Goal: Find contact information: Find contact information

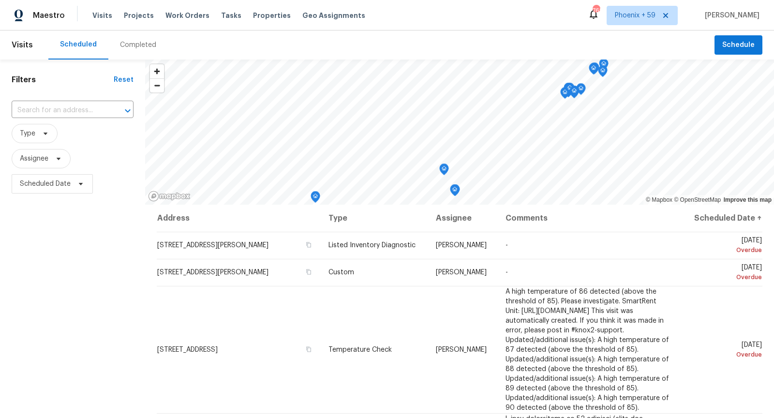
click at [139, 21] on div "Visits Projects Work Orders Tasks Properties Geo Assignments" at bounding box center [234, 15] width 285 height 19
click at [138, 16] on span "Projects" at bounding box center [139, 16] width 30 height 10
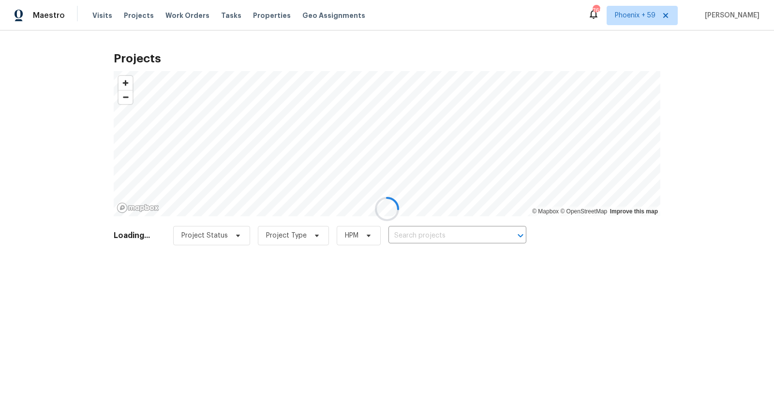
click at [452, 233] on div at bounding box center [387, 209] width 774 height 418
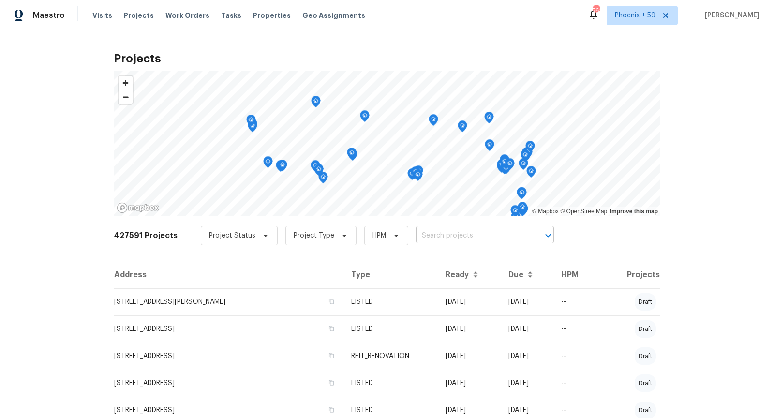
click at [452, 234] on input "text" at bounding box center [471, 235] width 111 height 15
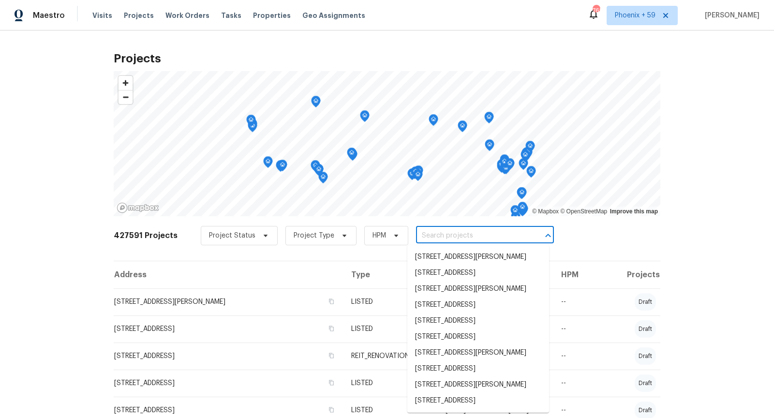
paste input "[STREET_ADDRESS]"
type input "[STREET_ADDRESS]"
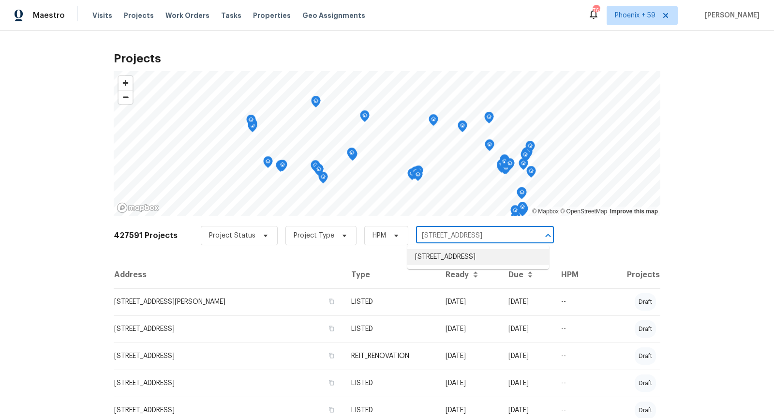
click at [454, 258] on li "[STREET_ADDRESS]" at bounding box center [478, 257] width 142 height 16
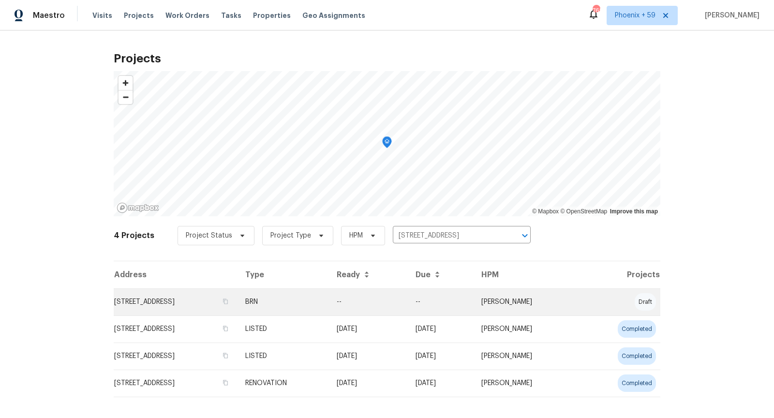
click at [183, 300] on td "[STREET_ADDRESS]" at bounding box center [176, 301] width 124 height 27
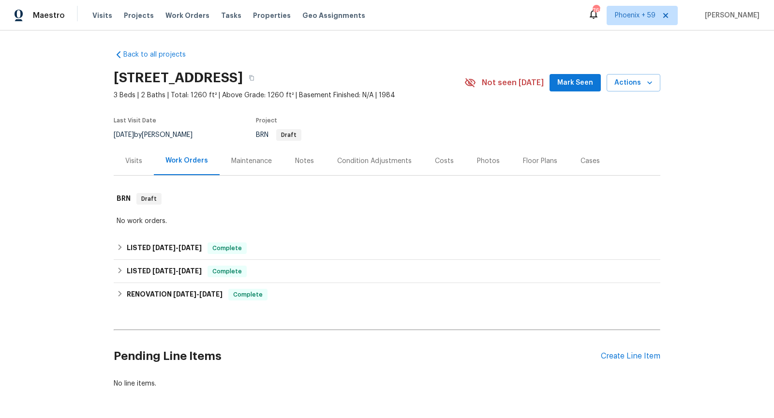
click at [282, 283] on div "RENOVATION [DATE] - [DATE] Complete Toho Home Restore LLC GENERAL_CONTRACTOR $5…" at bounding box center [387, 294] width 547 height 23
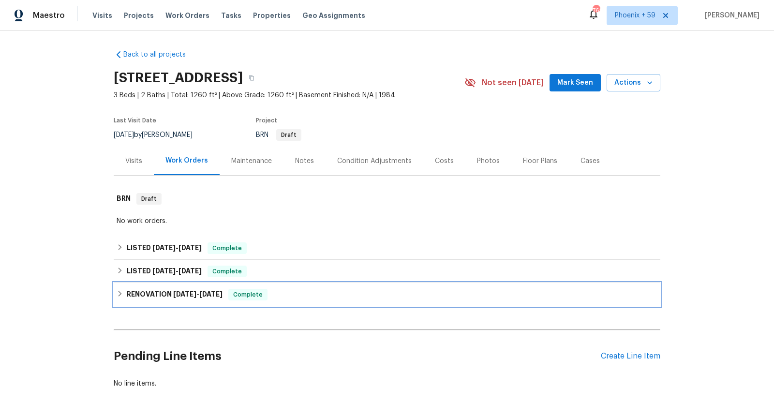
click at [283, 293] on div "RENOVATION [DATE] - [DATE] Complete" at bounding box center [387, 295] width 541 height 12
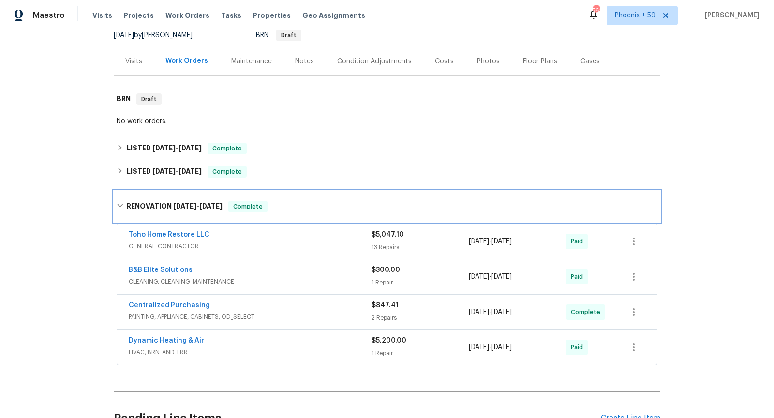
scroll to position [104, 0]
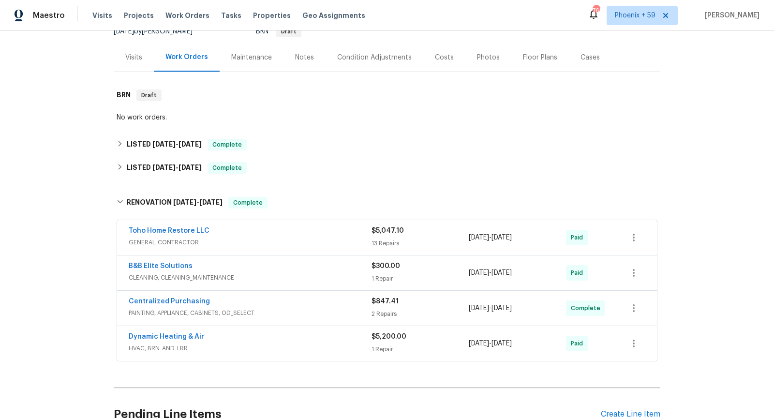
click at [308, 340] on div "Dynamic Heating & Air" at bounding box center [250, 338] width 243 height 12
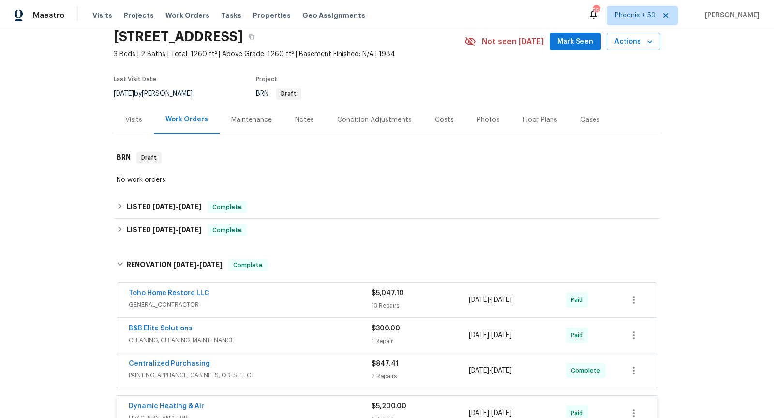
scroll to position [0, 0]
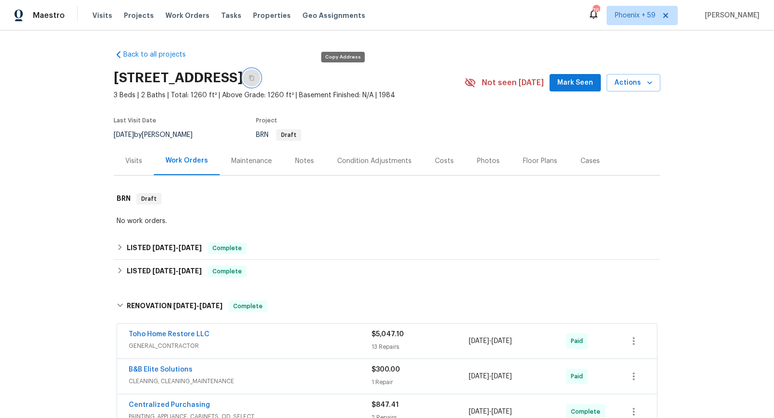
click at [255, 78] on icon "button" at bounding box center [252, 78] width 6 height 6
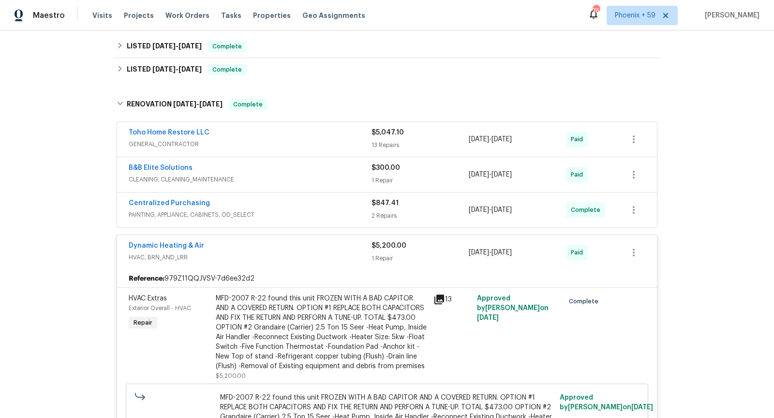
scroll to position [204, 0]
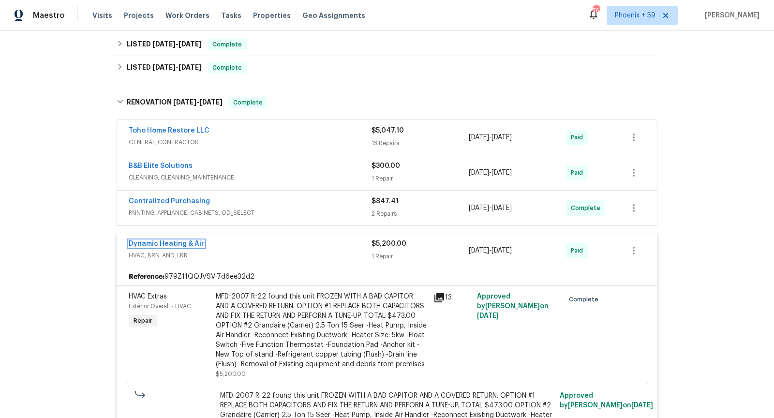
click at [164, 241] on link "Dynamic Heating & Air" at bounding box center [166, 243] width 75 height 7
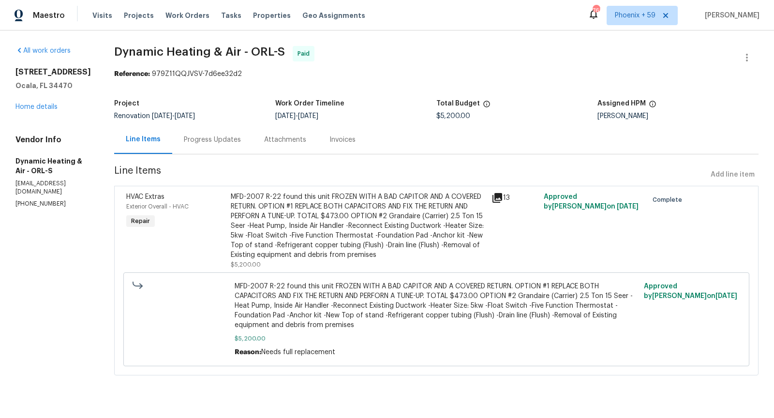
click at [229, 138] on div "Progress Updates" at bounding box center [212, 140] width 57 height 10
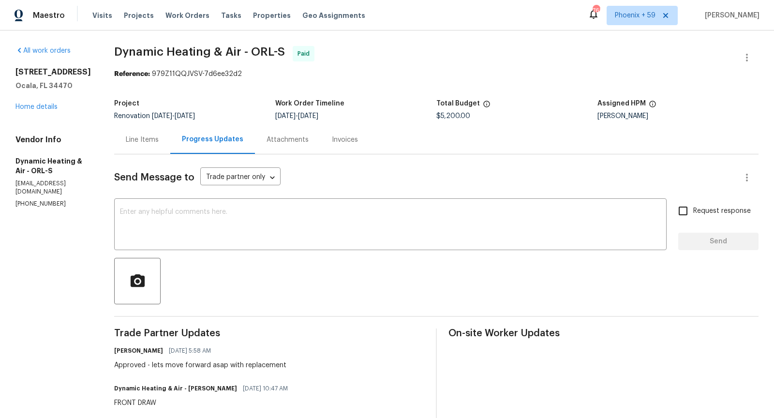
click at [157, 140] on div "Line Items" at bounding box center [142, 140] width 33 height 10
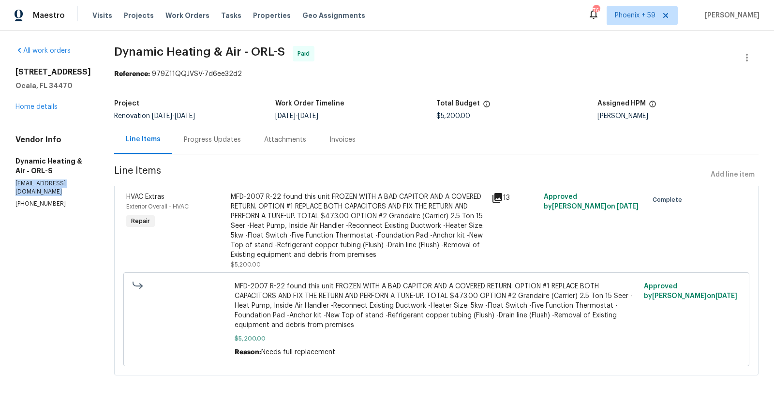
drag, startPoint x: 100, startPoint y: 183, endPoint x: 13, endPoint y: 183, distance: 86.6
click at [13, 183] on div "All work orders [STREET_ADDRESS] Home details Vendor Info Dynamic Heating & Air…" at bounding box center [387, 216] width 774 height 372
copy p "[EMAIL_ADDRESS][DOMAIN_NAME]"
